Goal: Find specific page/section: Find specific page/section

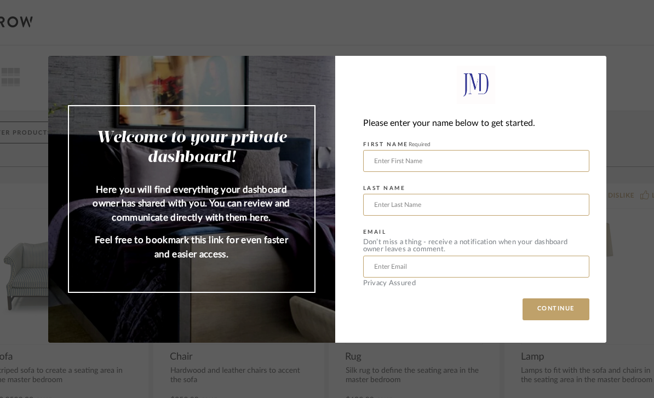
click at [528, 166] on input "text" at bounding box center [476, 161] width 226 height 22
type input "[PERSON_NAME]"
click at [467, 198] on input "text" at bounding box center [476, 205] width 226 height 22
type input "[PERSON_NAME]"
click at [458, 263] on input "text" at bounding box center [476, 267] width 226 height 22
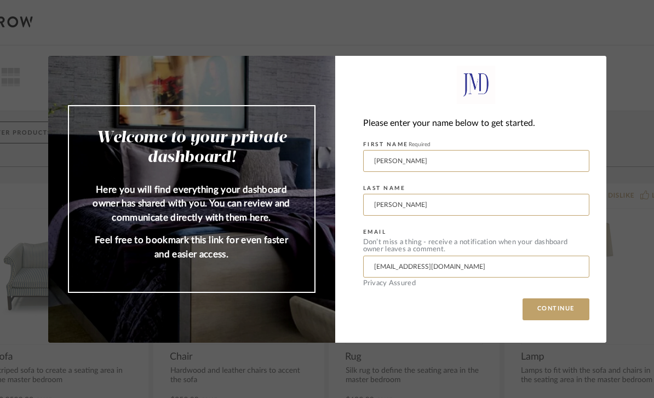
type input "[EMAIL_ADDRESS][DOMAIN_NAME]"
click at [555, 309] on button "CONTINUE" at bounding box center [555, 309] width 67 height 22
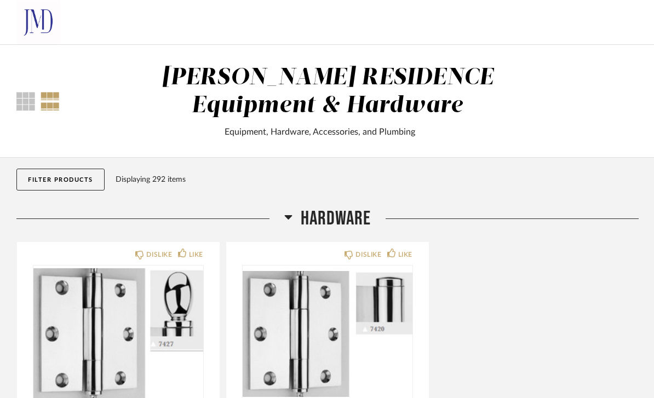
click at [332, 215] on span "HARDWARE" at bounding box center [336, 219] width 70 height 24
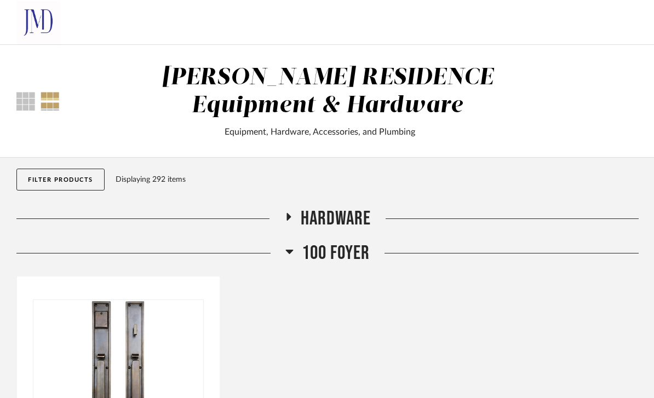
click at [347, 258] on span "100 Foyer" at bounding box center [336, 253] width 68 height 24
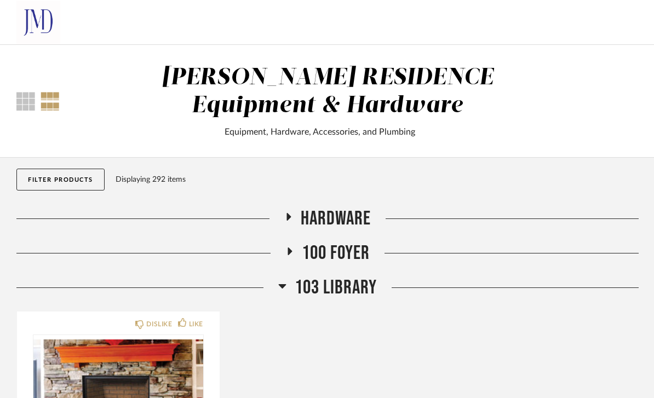
click at [336, 295] on span "103 Library" at bounding box center [336, 288] width 82 height 24
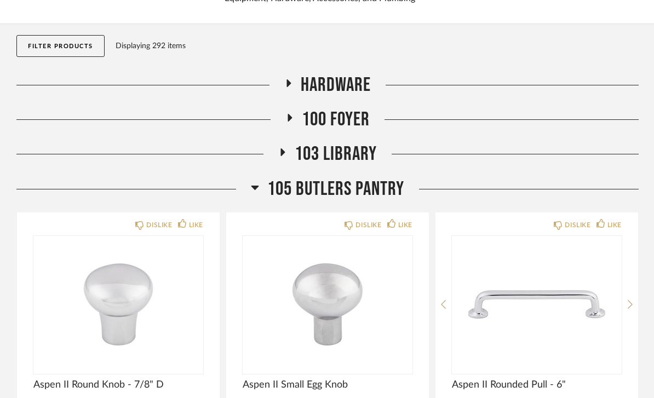
click at [348, 198] on span "105 Butlers Pantry" at bounding box center [335, 190] width 137 height 24
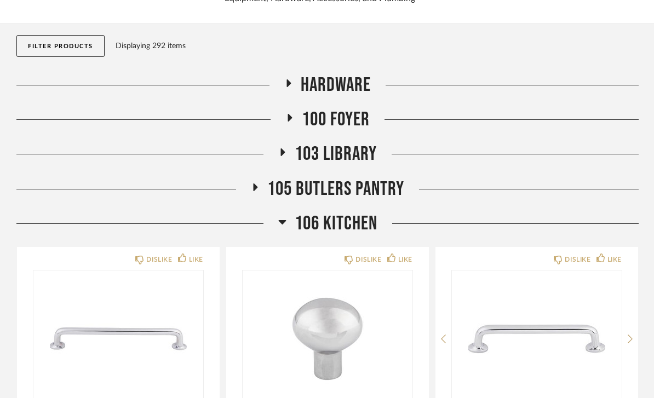
click at [361, 227] on span "106 Kitchen" at bounding box center [336, 224] width 83 height 24
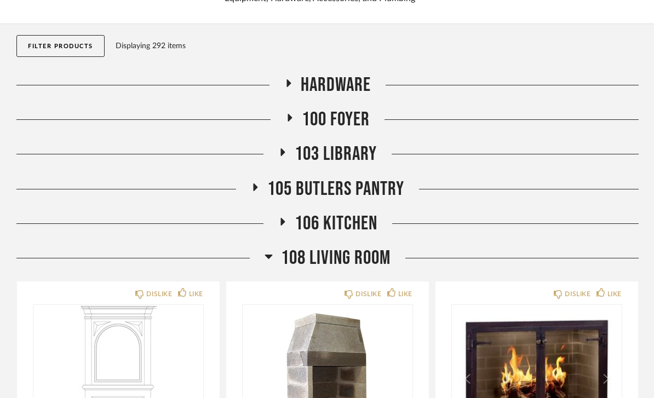
click at [361, 262] on span "108 Living Room" at bounding box center [335, 258] width 109 height 24
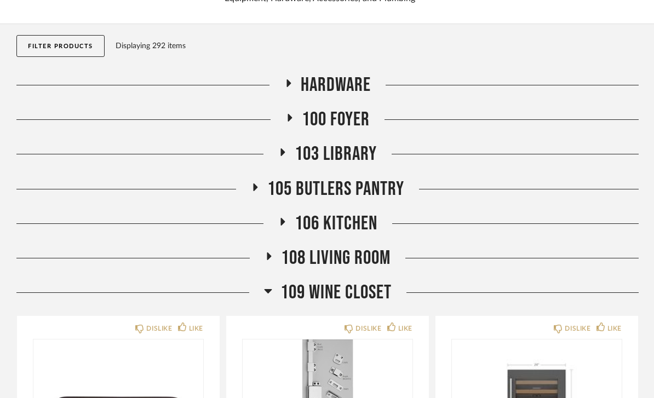
click at [357, 288] on span "109 Wine Closet" at bounding box center [335, 293] width 111 height 24
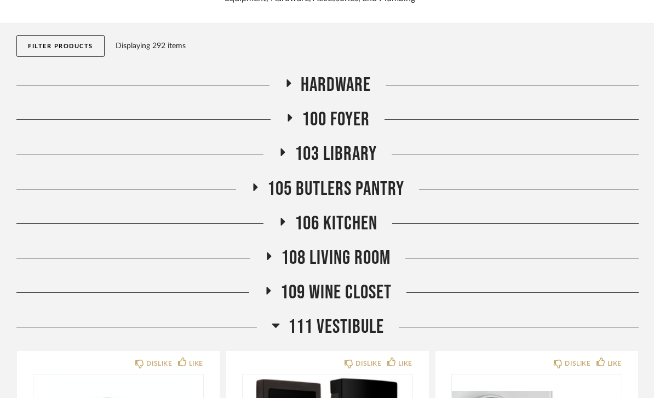
click at [343, 317] on span "111 VESTIBULE" at bounding box center [336, 327] width 96 height 24
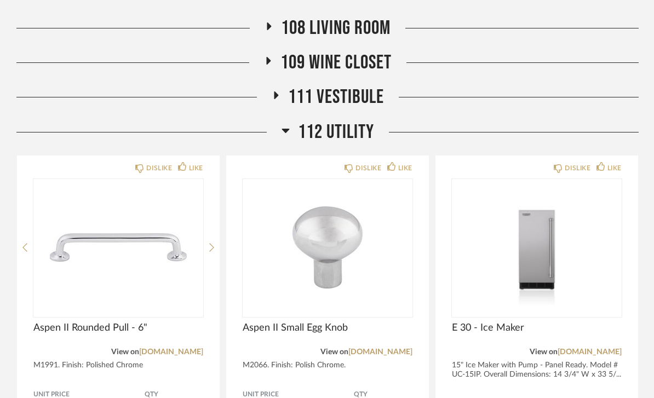
scroll to position [372, 0]
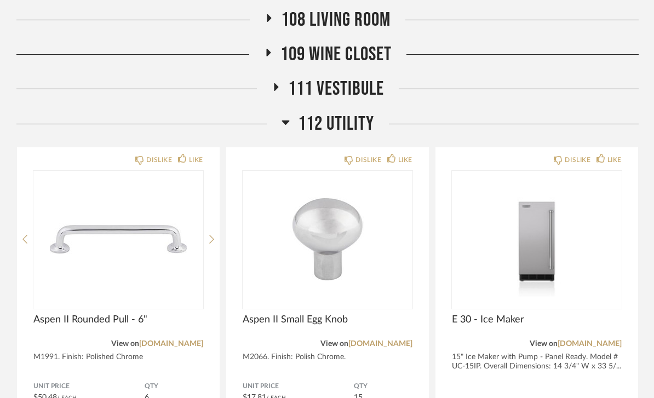
click at [355, 128] on span "112 Utility" at bounding box center [336, 124] width 76 height 24
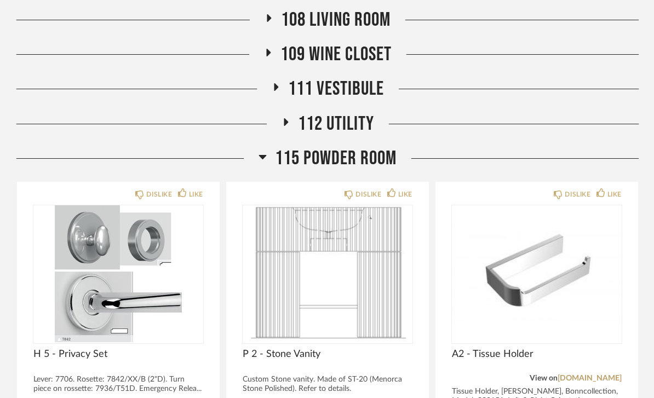
click at [353, 157] on span "115 Powder Room" at bounding box center [336, 159] width 122 height 24
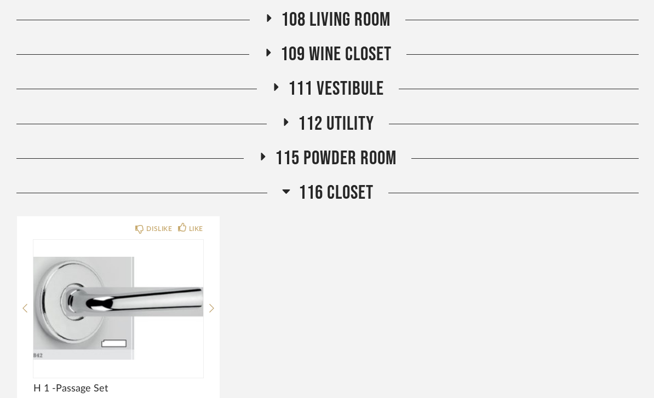
click at [357, 189] on span "116 CLOSET" at bounding box center [335, 193] width 75 height 24
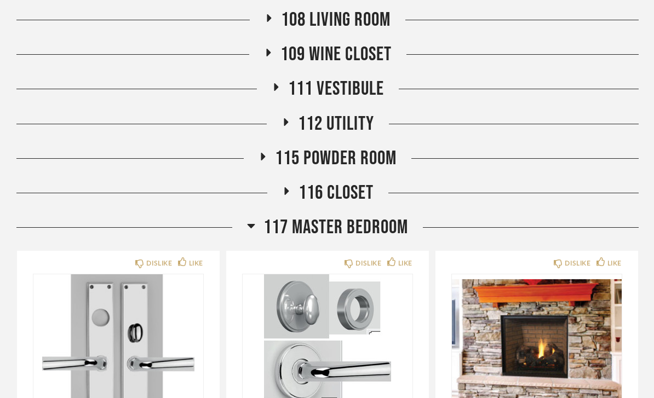
click at [355, 233] on span "117 Master Bedroom" at bounding box center [335, 228] width 145 height 24
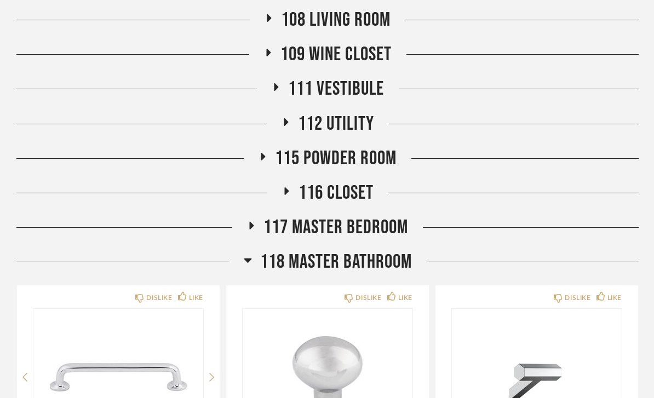
click at [344, 264] on span "118 Master Bathroom" at bounding box center [336, 262] width 152 height 24
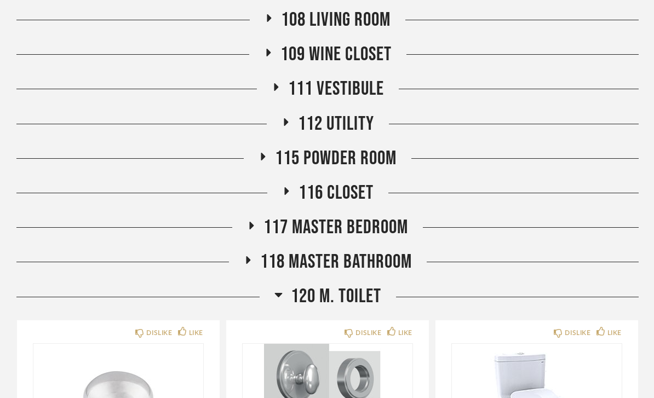
click at [333, 298] on span "120 M. TOILET" at bounding box center [336, 297] width 90 height 24
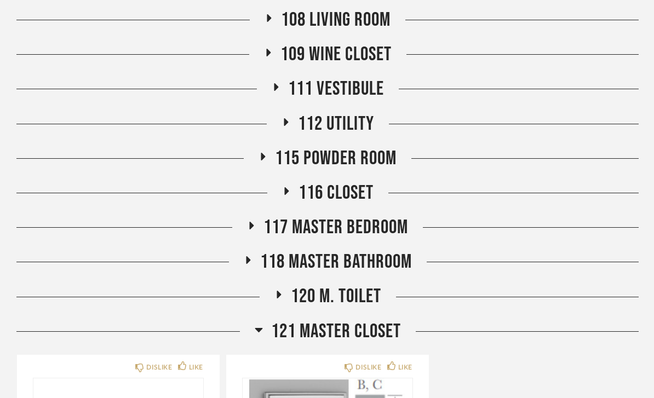
click at [338, 333] on span "121 Master Closet" at bounding box center [336, 332] width 130 height 24
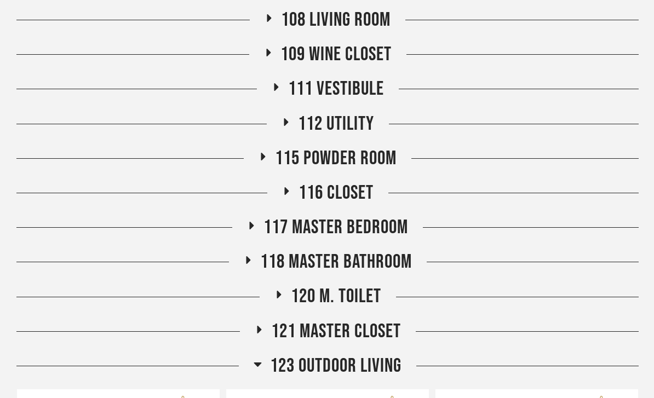
click at [356, 363] on span "123 Outdoor Living" at bounding box center [335, 366] width 131 height 24
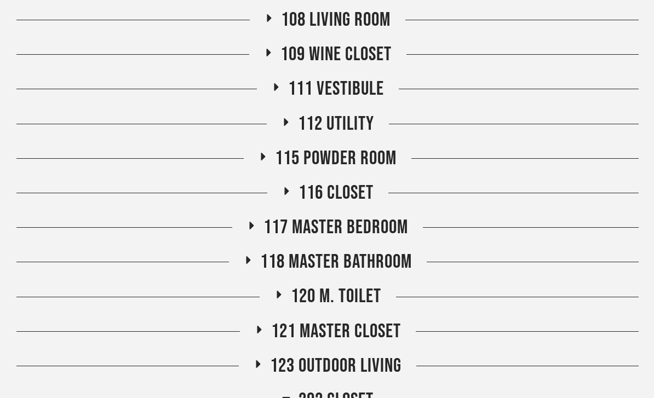
click at [349, 397] on span "202 CLOSET" at bounding box center [335, 401] width 75 height 24
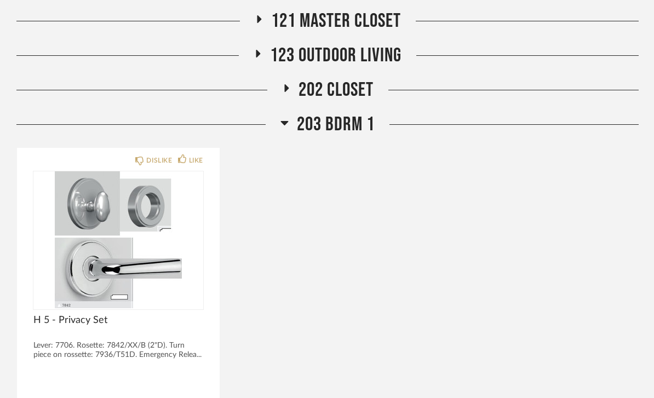
click at [359, 124] on span "203 BDRM 1" at bounding box center [336, 125] width 78 height 24
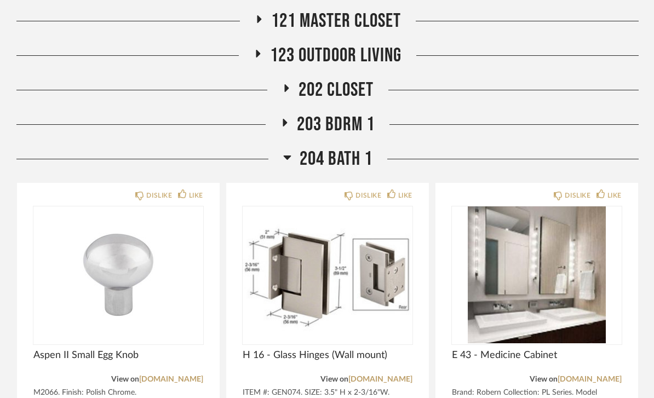
scroll to position [682, 0]
click at [365, 161] on span "204 Bath 1" at bounding box center [335, 159] width 73 height 24
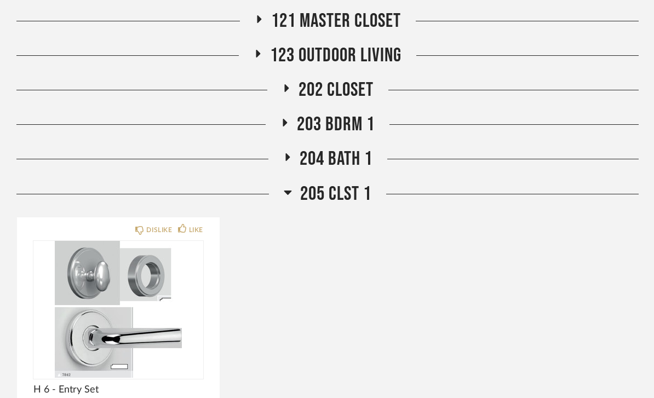
click at [348, 196] on span "205 CLST 1" at bounding box center [335, 194] width 71 height 24
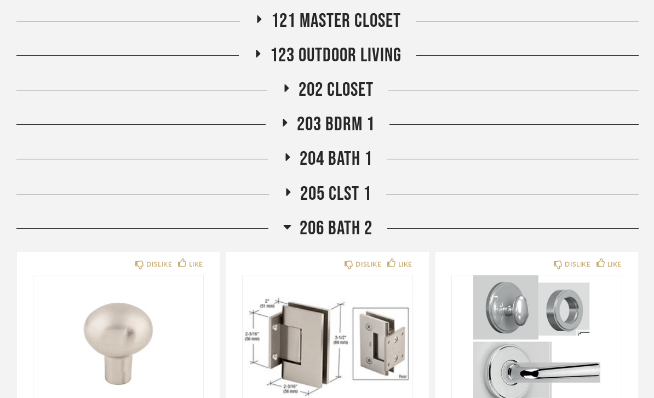
click at [354, 223] on span "206 Bath 2" at bounding box center [335, 229] width 73 height 24
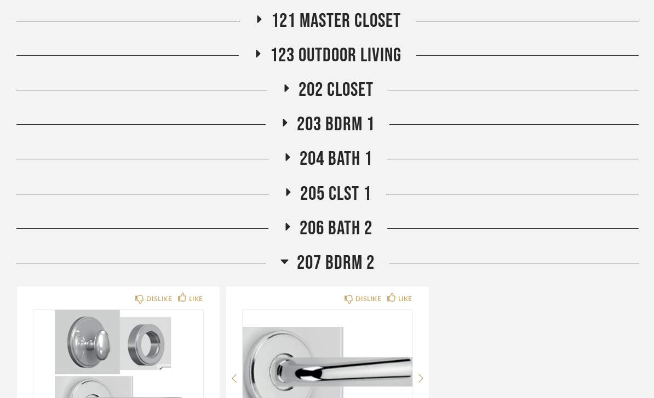
click at [368, 265] on span "207 Bdrm 2" at bounding box center [336, 263] width 78 height 24
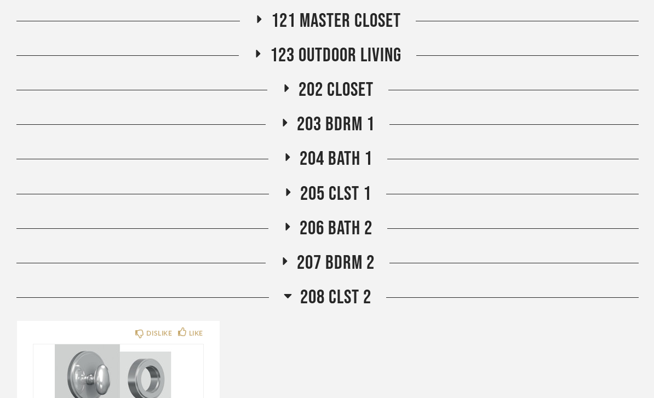
click at [364, 295] on span "208 CLST 2" at bounding box center [335, 298] width 71 height 24
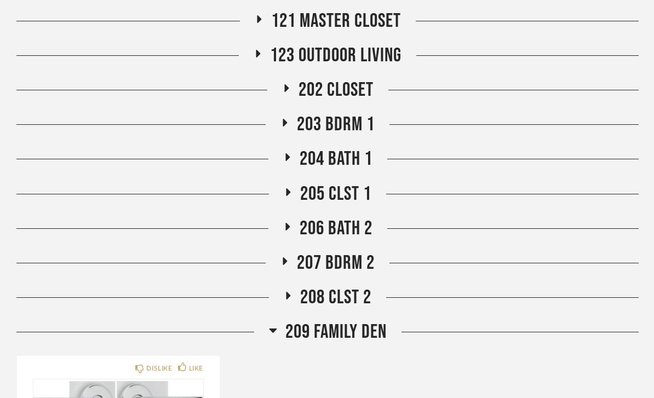
click at [355, 332] on span "209 Family Den" at bounding box center [335, 332] width 101 height 24
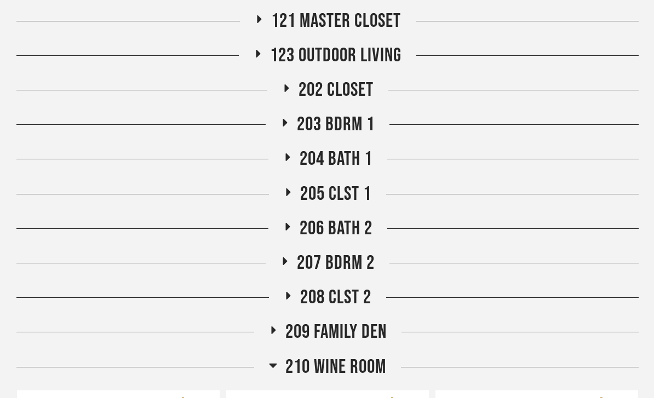
click at [355, 369] on span "210 Wine Room" at bounding box center [335, 367] width 101 height 24
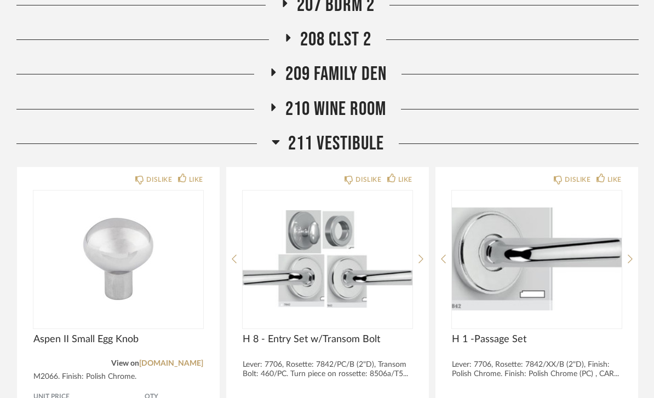
click at [384, 149] on span "211 VESTIBULE" at bounding box center [336, 144] width 96 height 24
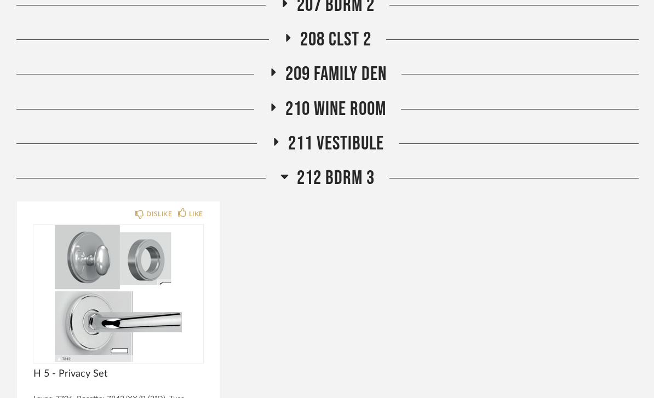
scroll to position [940, 0]
click at [351, 180] on span "212 BDRM 3" at bounding box center [336, 178] width 78 height 24
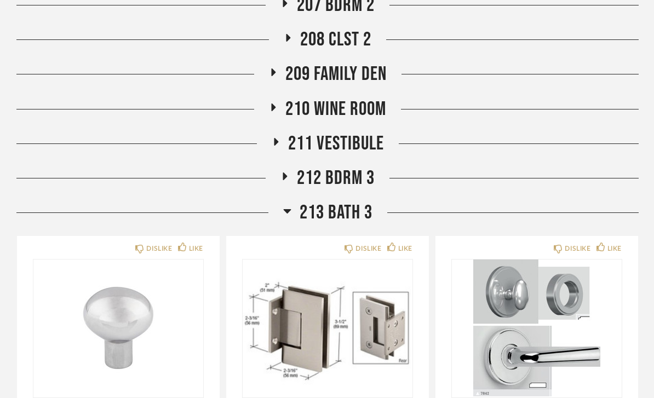
click at [365, 213] on span "213 Bath 3" at bounding box center [335, 213] width 73 height 24
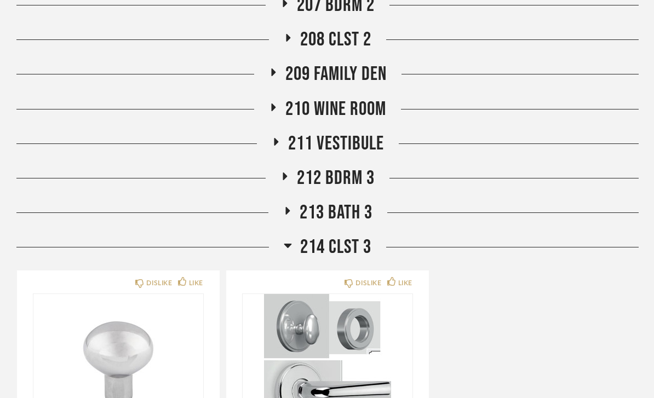
click at [356, 246] on span "214 CLST 3" at bounding box center [335, 247] width 71 height 24
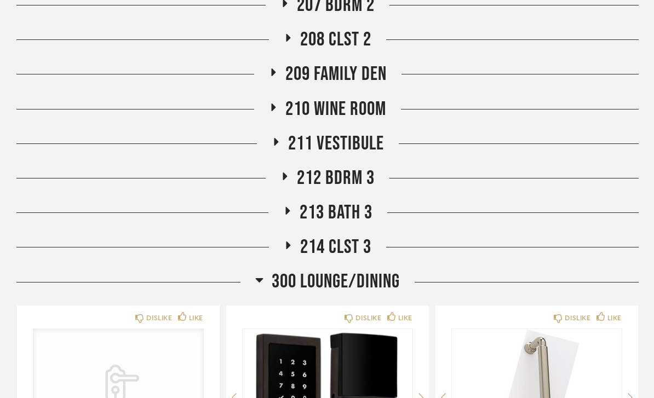
click at [362, 284] on span "300 Lounge/Dining" at bounding box center [336, 282] width 128 height 24
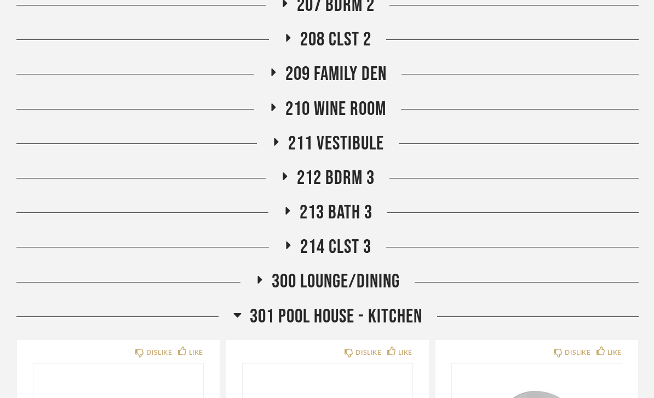
click at [361, 320] on span "301 Pool House - Kitchen" at bounding box center [336, 317] width 172 height 24
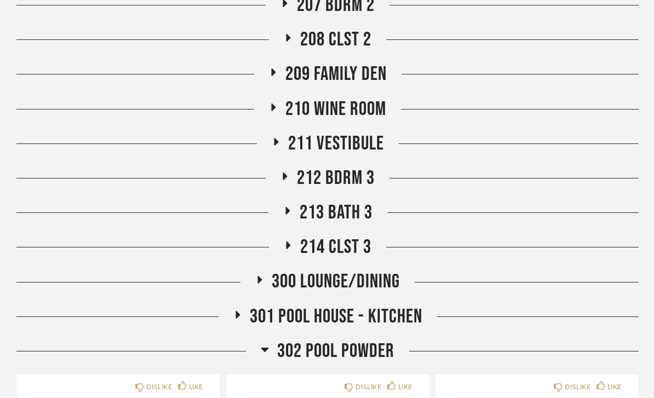
click at [355, 356] on span "302 Pool Powder" at bounding box center [335, 351] width 117 height 24
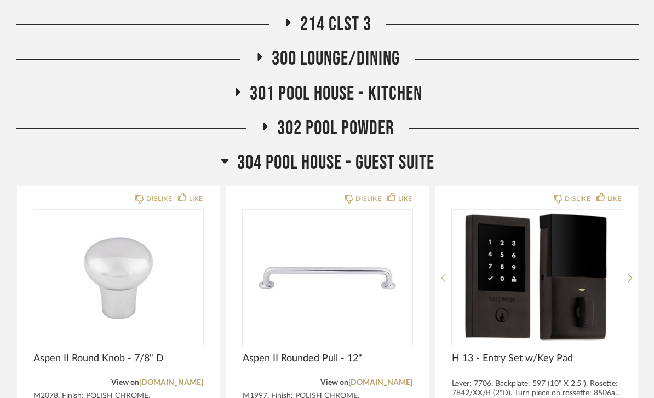
click at [387, 168] on span "304 POOL HOUSE - GUEST SUITE" at bounding box center [335, 164] width 197 height 24
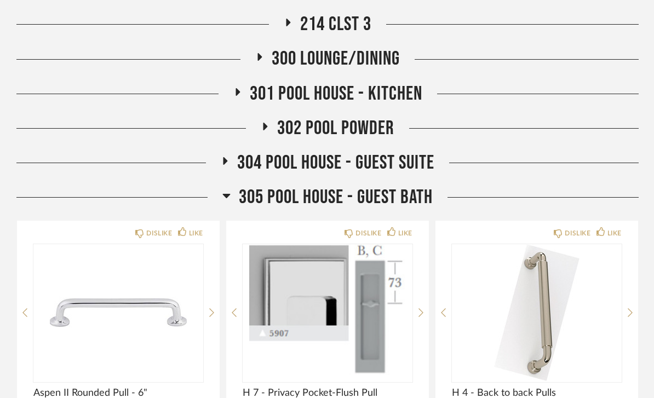
click at [432, 186] on span "305 Pool House - Guest Bath" at bounding box center [336, 198] width 194 height 24
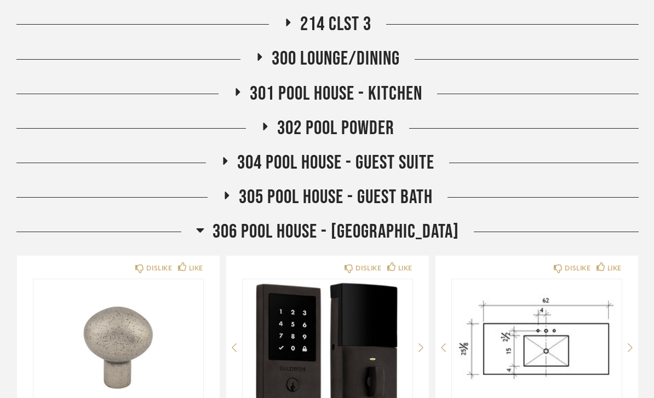
click at [409, 234] on span "306 Pool House - [GEOGRAPHIC_DATA]" at bounding box center [335, 232] width 246 height 24
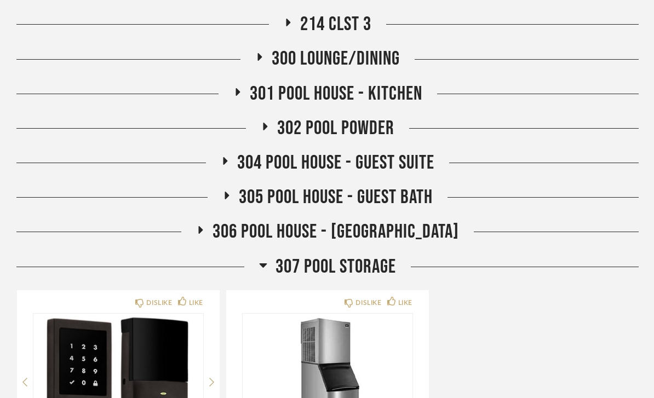
click at [389, 265] on span "307 Pool Storage" at bounding box center [335, 267] width 120 height 24
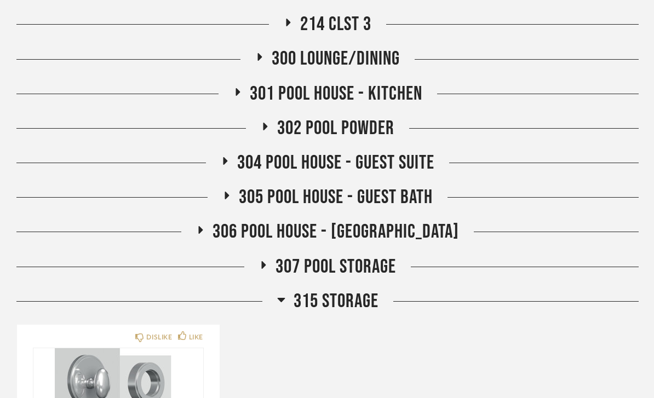
click at [361, 293] on span "315 STORAGE" at bounding box center [335, 302] width 85 height 24
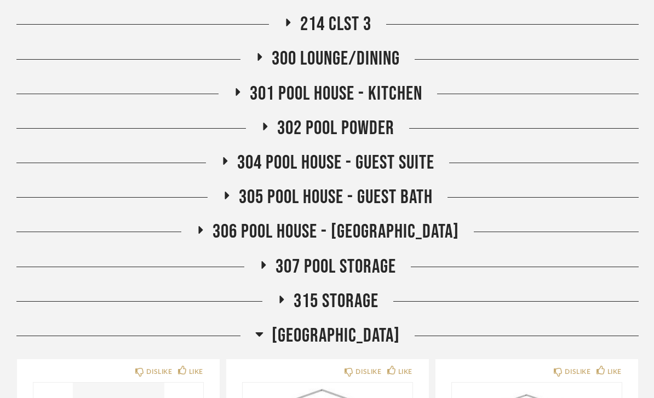
click at [346, 328] on span "[GEOGRAPHIC_DATA]" at bounding box center [336, 336] width 128 height 24
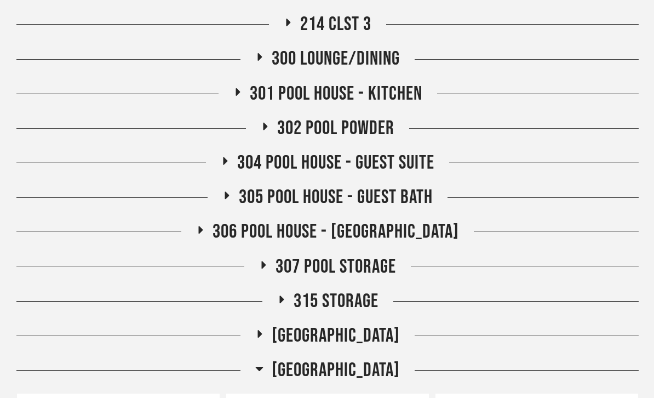
click at [347, 373] on span "[GEOGRAPHIC_DATA]" at bounding box center [336, 371] width 128 height 24
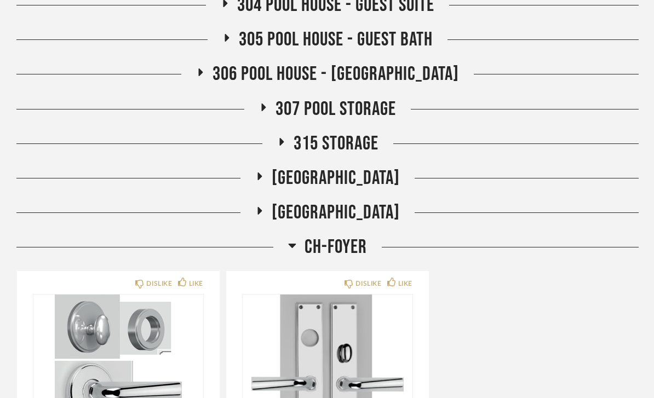
click at [359, 250] on span "CH-FOYER" at bounding box center [335, 248] width 62 height 24
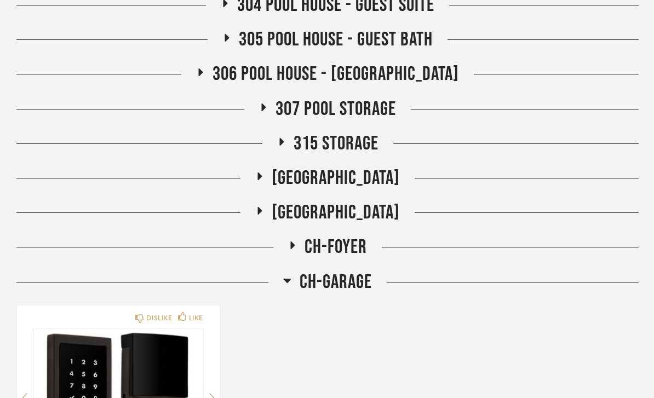
scroll to position [1320, 0]
click at [365, 286] on span "CH-GARAGE" at bounding box center [335, 282] width 72 height 24
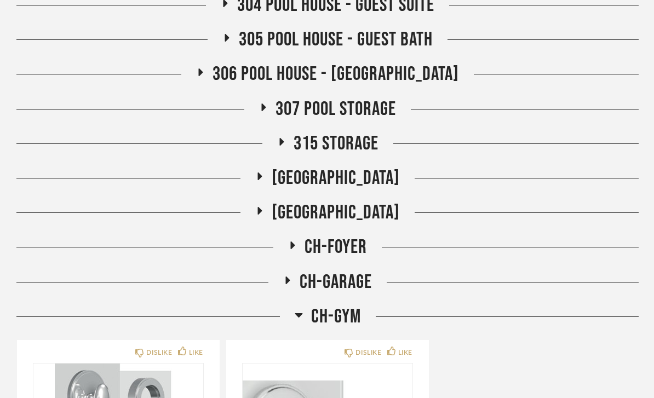
click at [368, 313] on div "CH-GYM" at bounding box center [327, 317] width 622 height 24
click at [344, 317] on span "CH-GYM" at bounding box center [336, 317] width 50 height 24
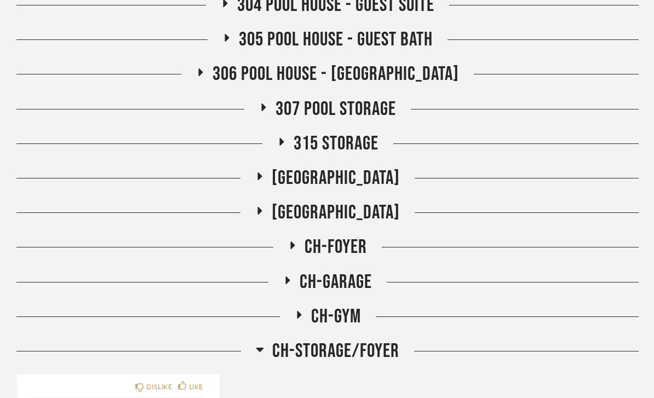
click at [333, 348] on span "CH-STORAGE/FOYER" at bounding box center [335, 351] width 127 height 24
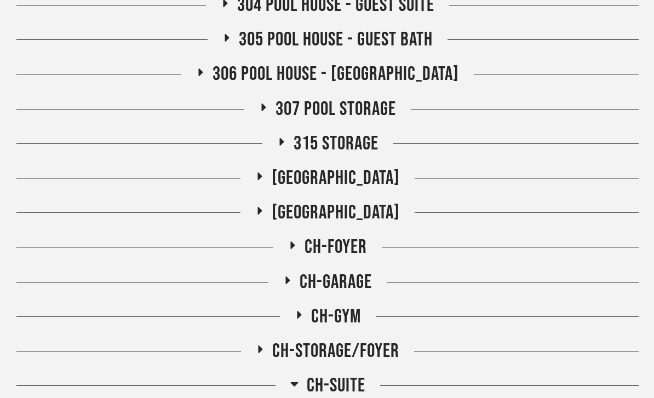
click at [344, 383] on span "CH-SUITE" at bounding box center [336, 386] width 59 height 24
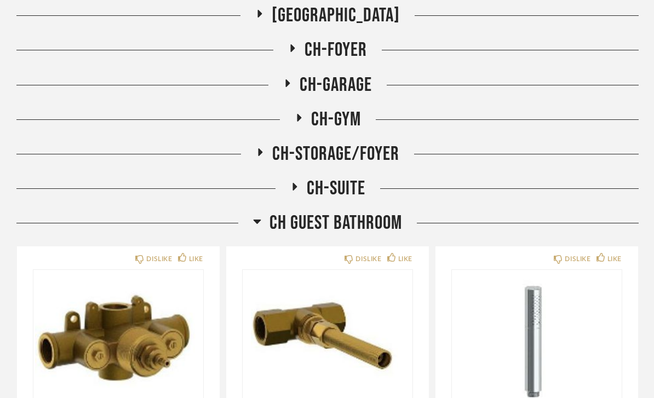
click at [362, 223] on span "CH Guest Bathroom" at bounding box center [335, 223] width 132 height 24
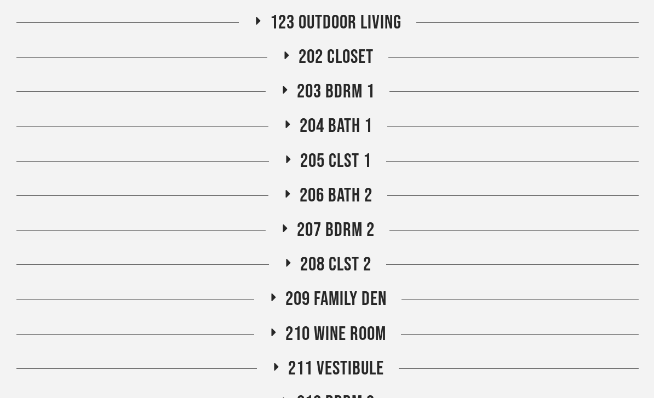
scroll to position [714, 0]
click at [373, 86] on span "203 BDRM 1" at bounding box center [336, 92] width 78 height 24
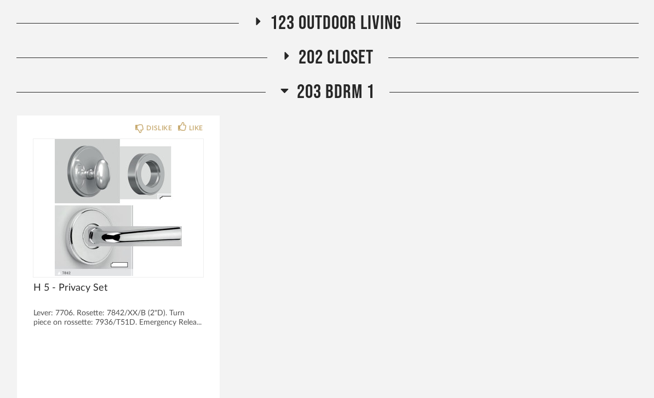
click at [373, 91] on span "203 BDRM 1" at bounding box center [336, 92] width 78 height 24
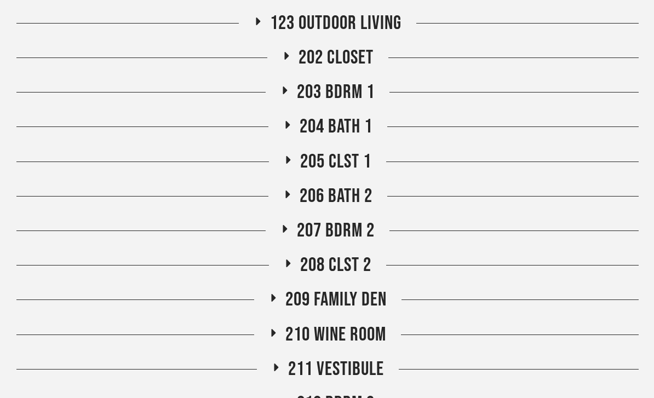
click at [368, 127] on span "204 Bath 1" at bounding box center [335, 127] width 73 height 24
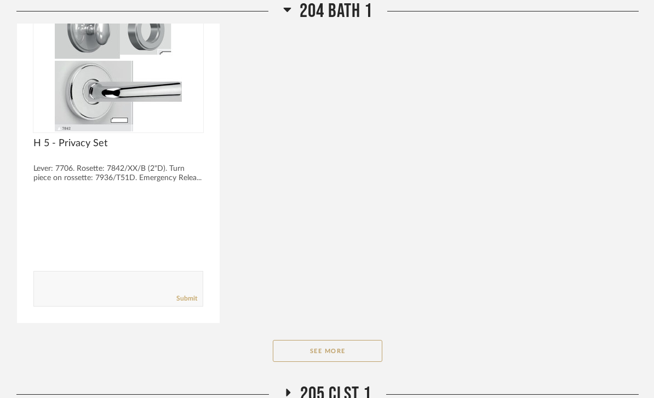
scroll to position [1266, 0]
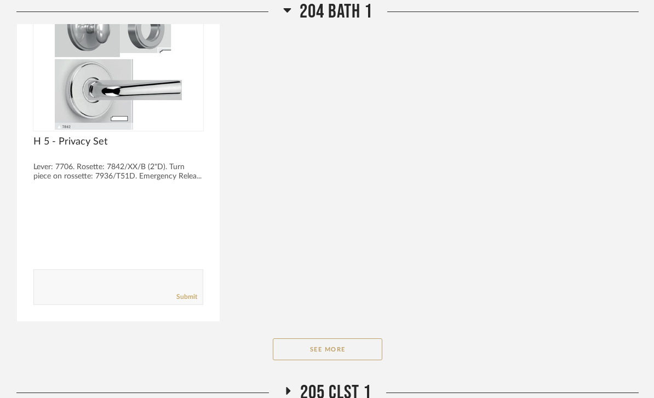
click at [360, 347] on button "See More" at bounding box center [327, 349] width 109 height 22
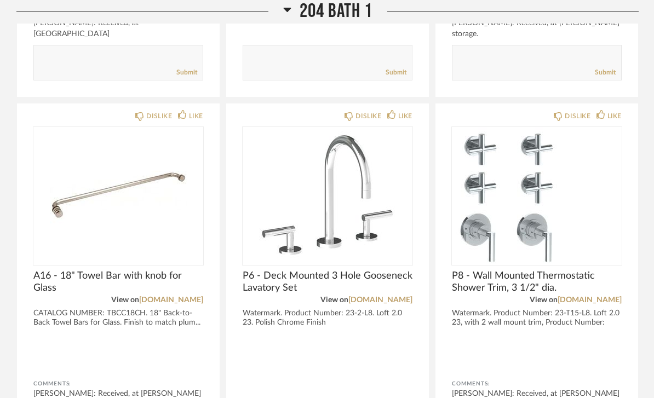
scroll to position [1873, 0]
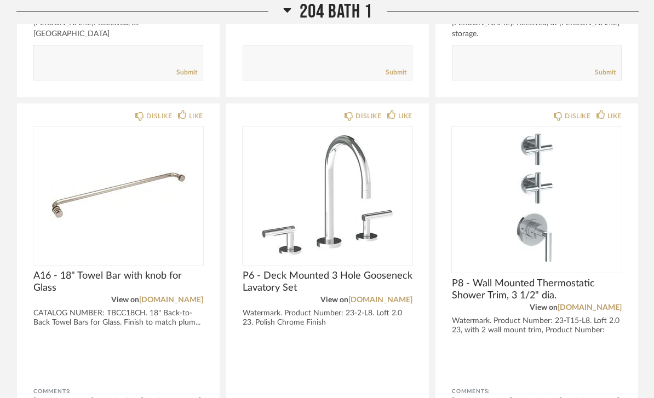
click at [652, 70] on div "Filter Items Category Seating (2) Storage (1) Bath (45) Hardware (43) Appliance…" at bounding box center [327, 330] width 654 height 4092
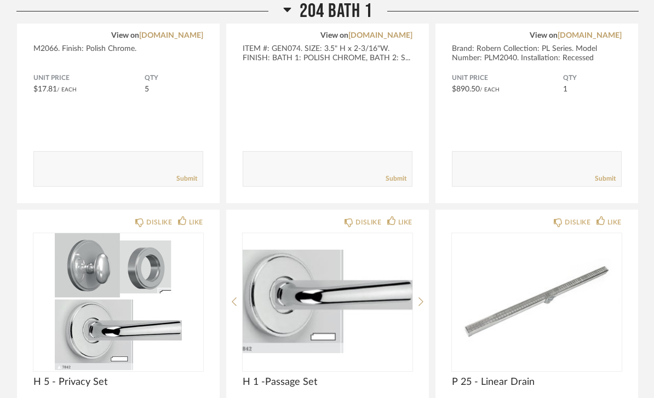
scroll to position [1026, 0]
click at [354, 10] on span "204 Bath 1" at bounding box center [335, 12] width 73 height 24
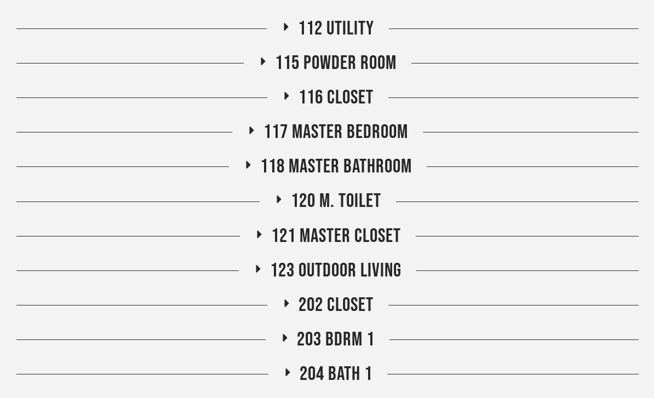
scroll to position [466, 0]
click at [402, 164] on span "118 Master Bathroom" at bounding box center [336, 167] width 152 height 24
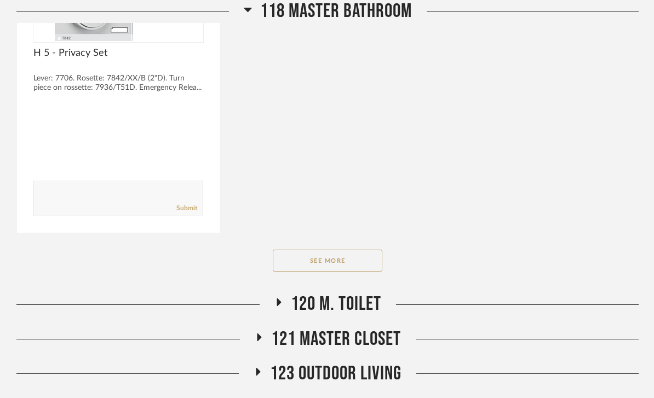
scroll to position [1169, 0]
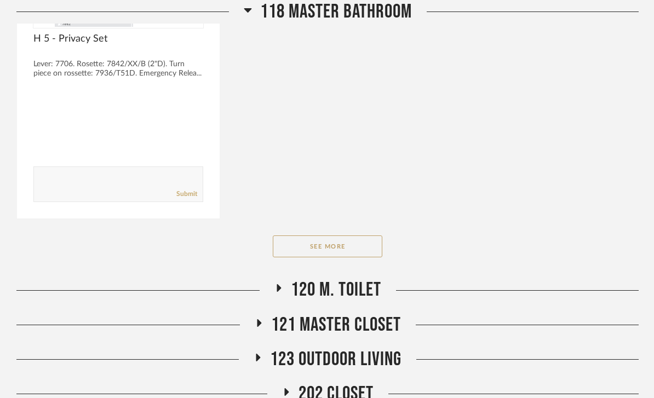
click at [352, 249] on button "See More" at bounding box center [327, 246] width 109 height 22
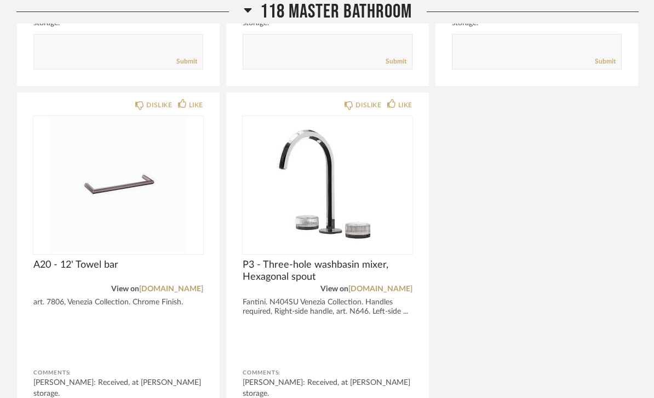
scroll to position [2424, 0]
click at [399, 8] on span "118 Master Bathroom" at bounding box center [336, 12] width 152 height 24
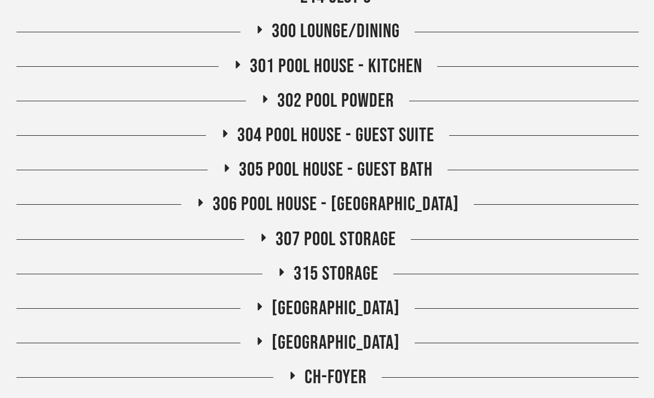
scroll to position [1165, 0]
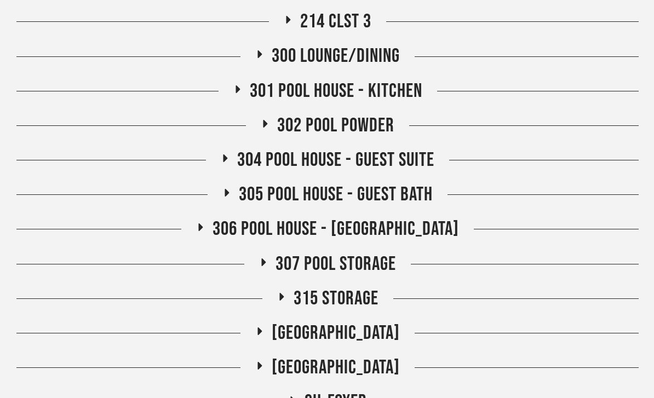
click at [420, 192] on span "305 Pool House - Guest Bath" at bounding box center [336, 195] width 194 height 24
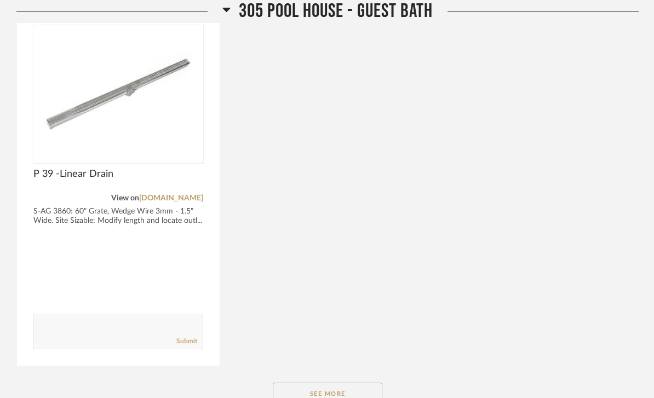
scroll to position [1760, 0]
click at [359, 395] on button "See More" at bounding box center [327, 394] width 109 height 22
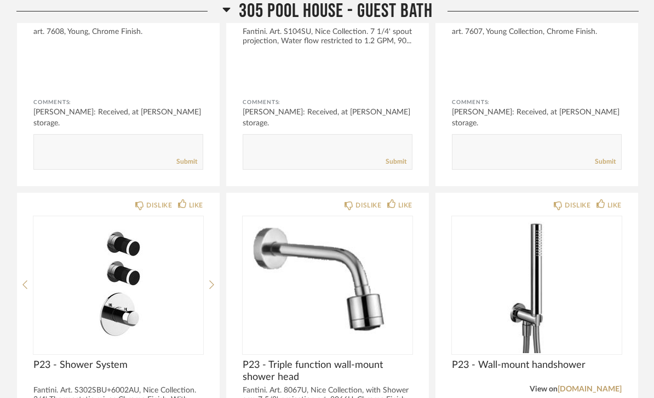
scroll to position [2678, 0]
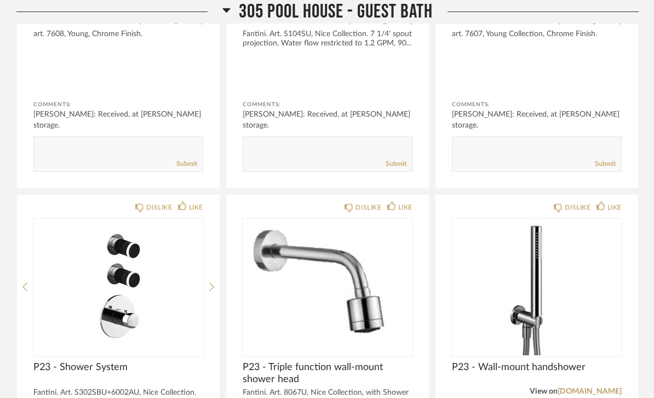
click at [417, 9] on span "305 Pool House - Guest Bath" at bounding box center [336, 12] width 194 height 24
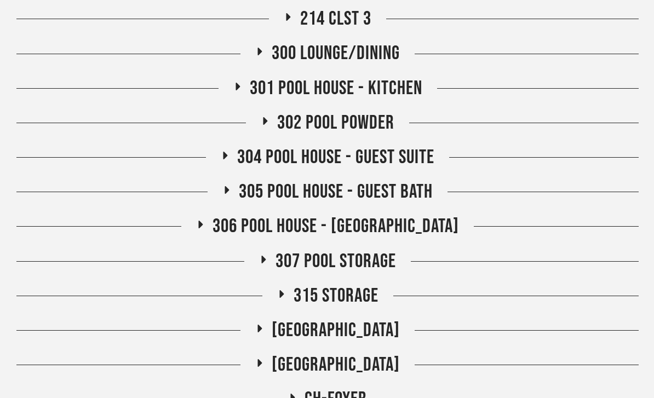
scroll to position [1167, 0]
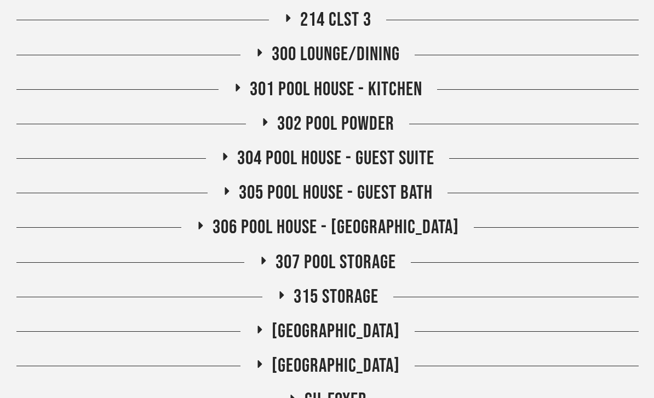
click at [375, 126] on span "302 Pool Powder" at bounding box center [335, 124] width 117 height 24
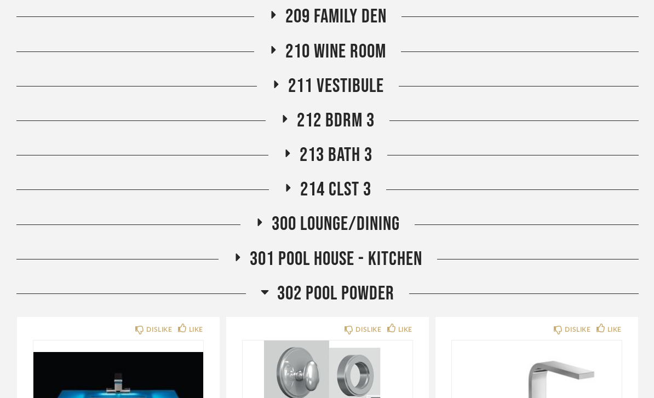
scroll to position [1002, 0]
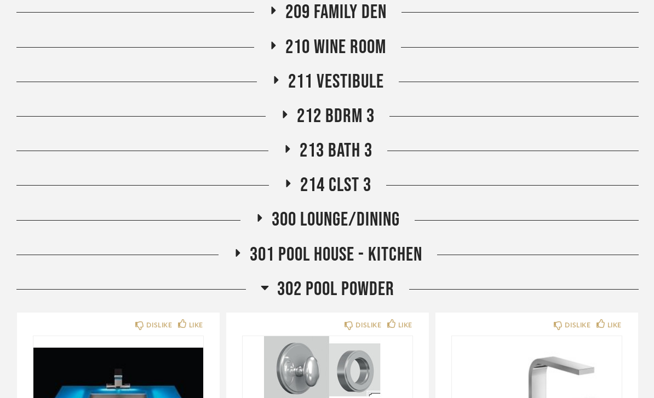
click at [394, 293] on span "302 Pool Powder" at bounding box center [335, 290] width 117 height 24
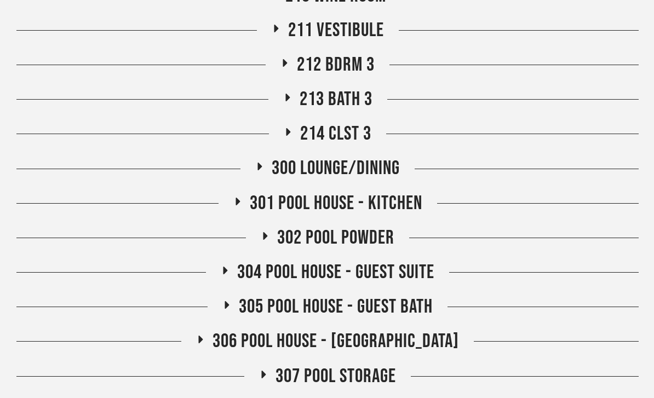
scroll to position [1053, 0]
click at [437, 205] on div "301 Pool House - Kitchen" at bounding box center [327, 204] width 622 height 24
click at [378, 206] on span "301 Pool House - Kitchen" at bounding box center [336, 204] width 172 height 24
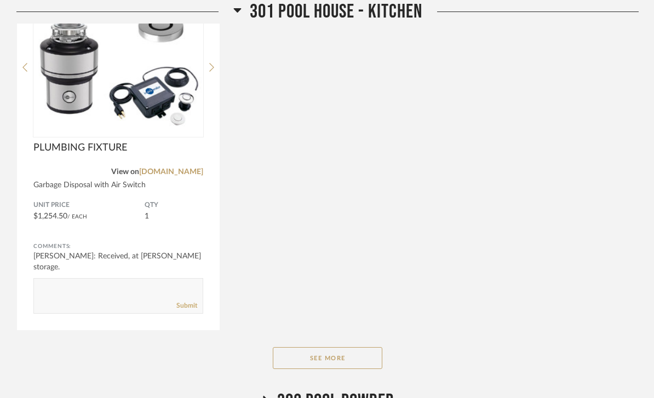
scroll to position [1673, 0]
click at [362, 357] on button "See More" at bounding box center [327, 358] width 109 height 22
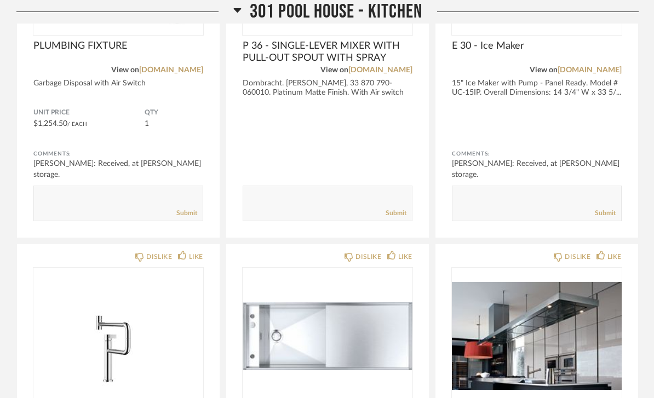
scroll to position [1775, 0]
click at [337, 11] on span "301 Pool House - Kitchen" at bounding box center [336, 12] width 172 height 24
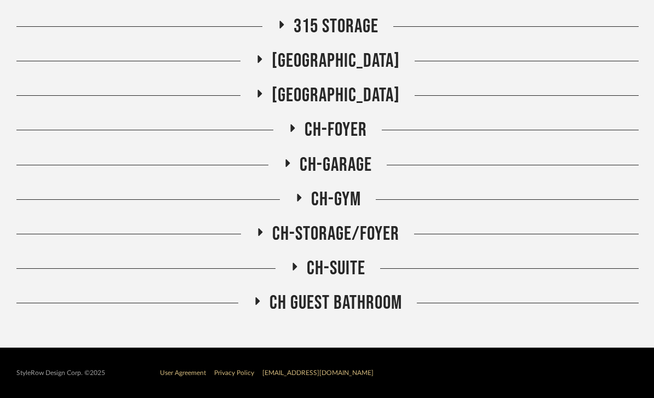
scroll to position [1400, 0]
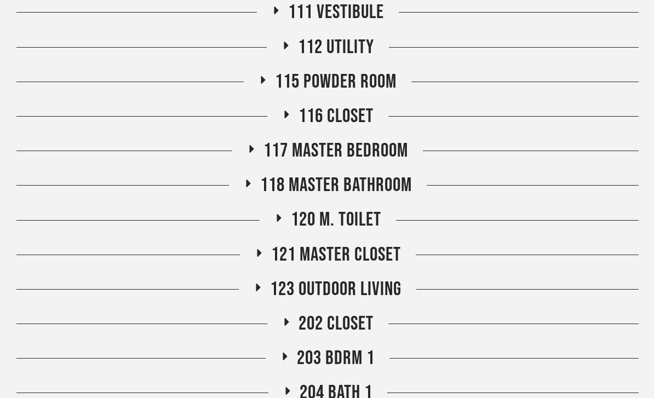
click at [380, 88] on span "115 Powder Room" at bounding box center [336, 83] width 122 height 24
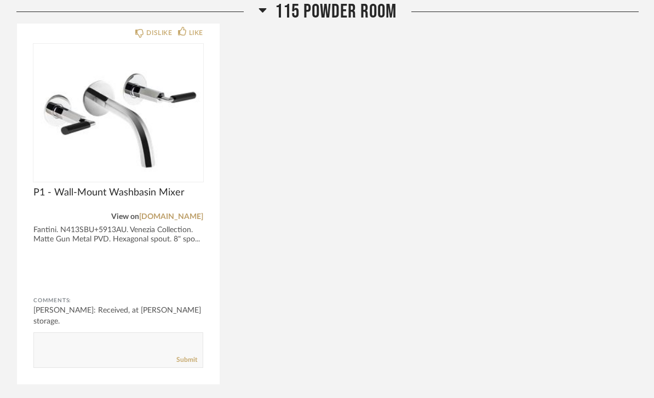
scroll to position [904, 0]
click at [384, 14] on span "115 Powder Room" at bounding box center [336, 12] width 122 height 24
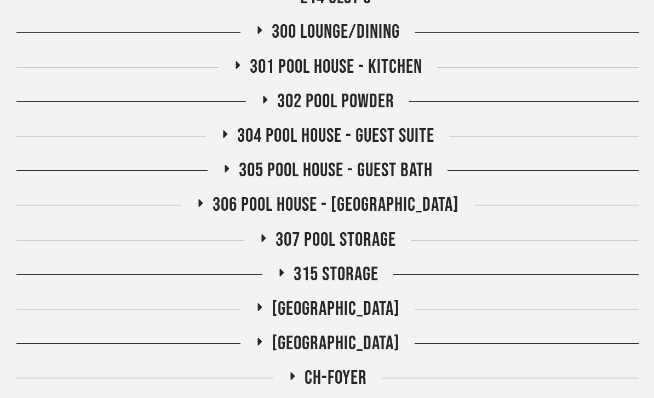
scroll to position [1190, 0]
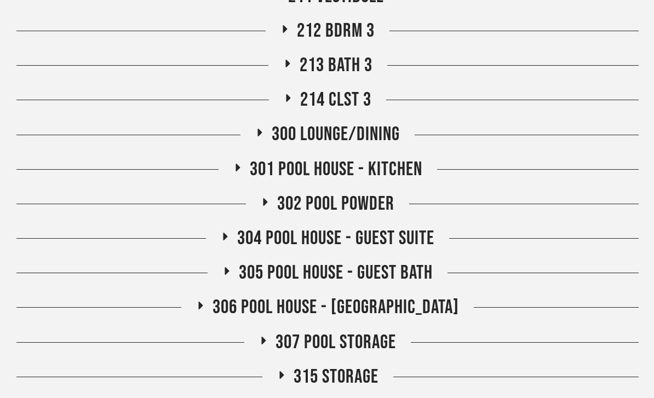
click at [371, 204] on span "302 Pool Powder" at bounding box center [335, 205] width 117 height 24
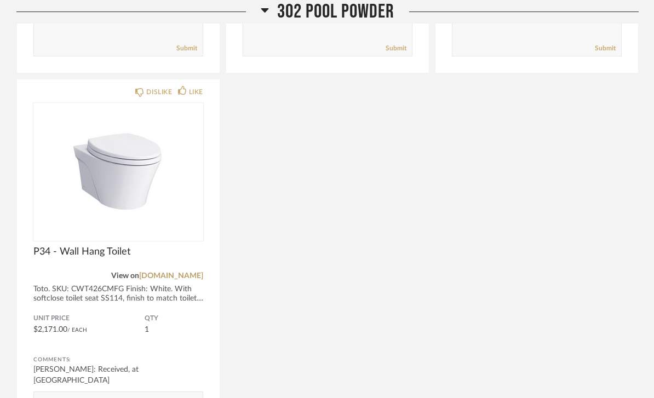
scroll to position [1606, 0]
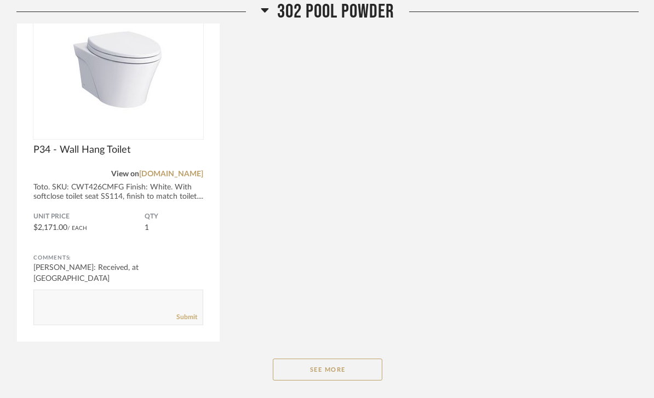
click at [321, 374] on button "See More" at bounding box center [327, 370] width 109 height 22
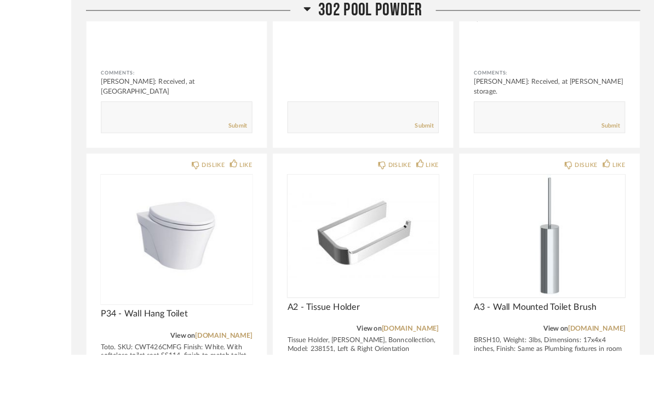
scroll to position [1580, 0]
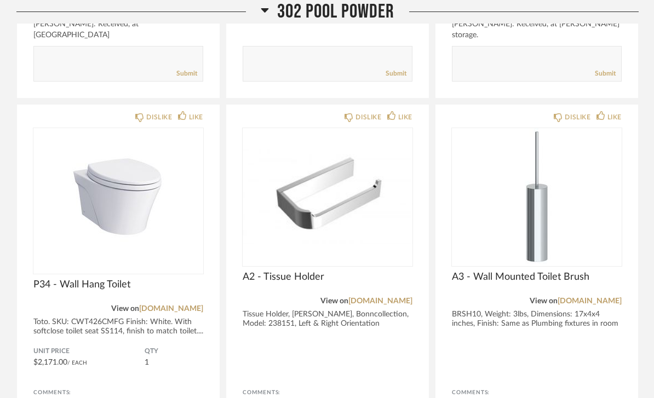
click at [374, 9] on span "302 Pool Powder" at bounding box center [335, 12] width 117 height 24
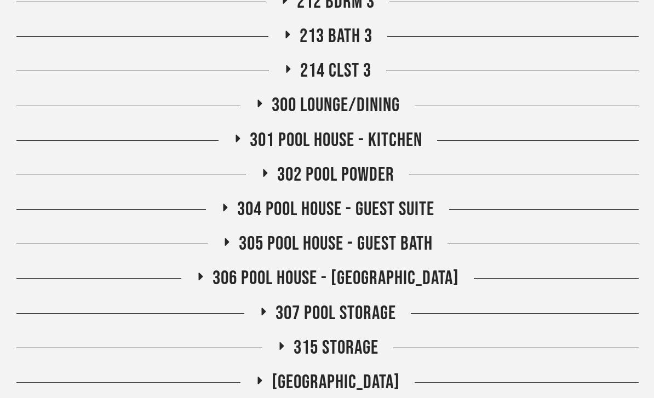
scroll to position [1110, 0]
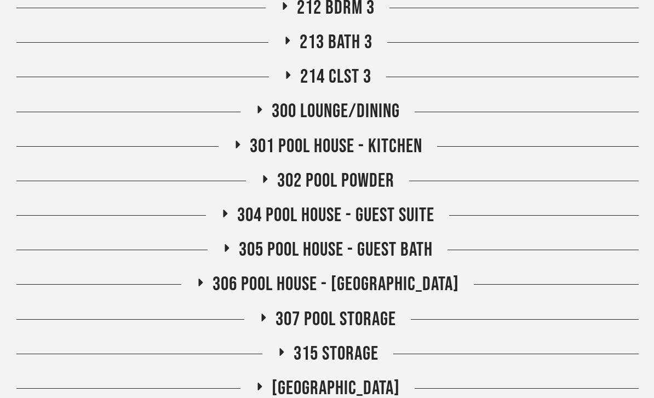
click at [371, 317] on span "307 Pool Storage" at bounding box center [335, 320] width 120 height 24
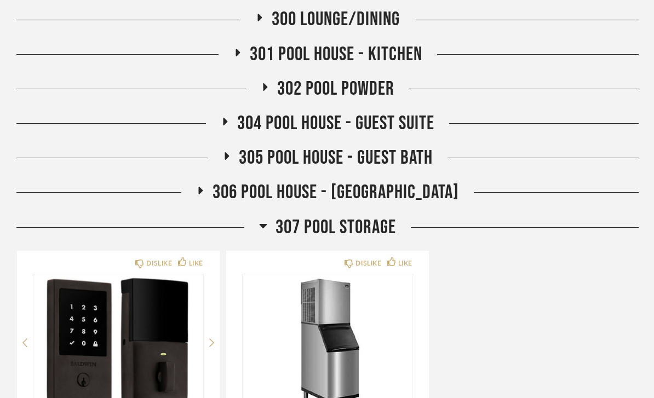
scroll to position [1198, 0]
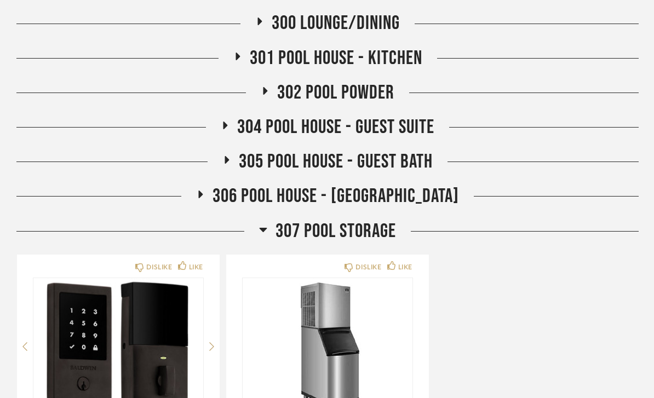
click at [386, 224] on span "307 Pool Storage" at bounding box center [335, 232] width 120 height 24
